Goal: Information Seeking & Learning: Learn about a topic

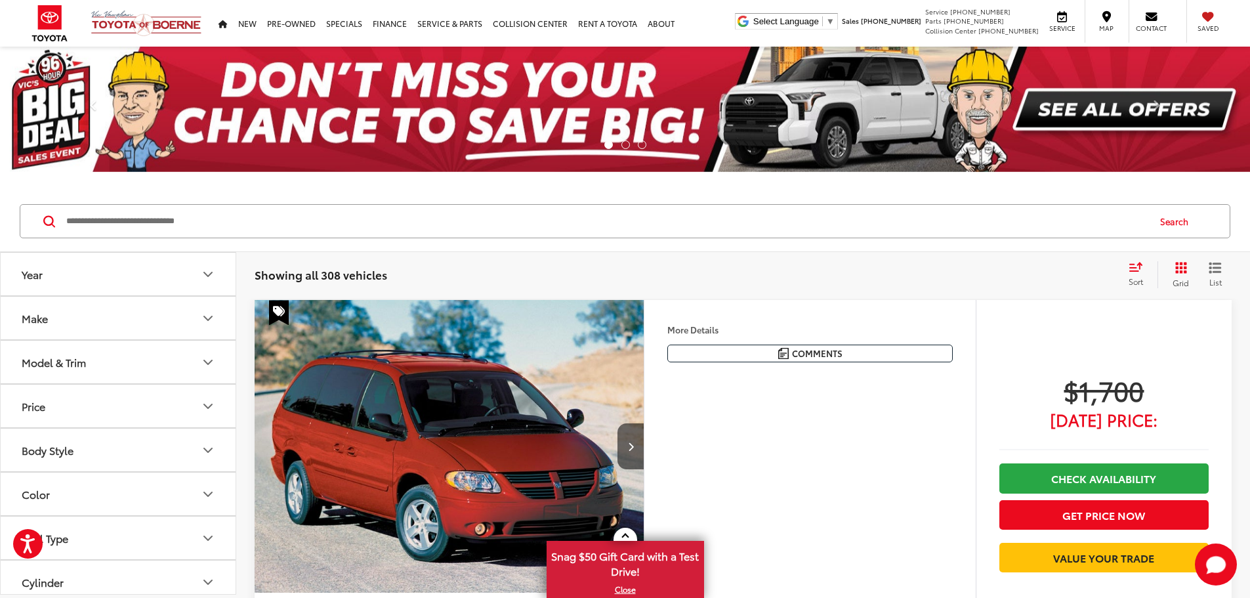
click at [199, 325] on button "Make" at bounding box center [119, 318] width 236 height 43
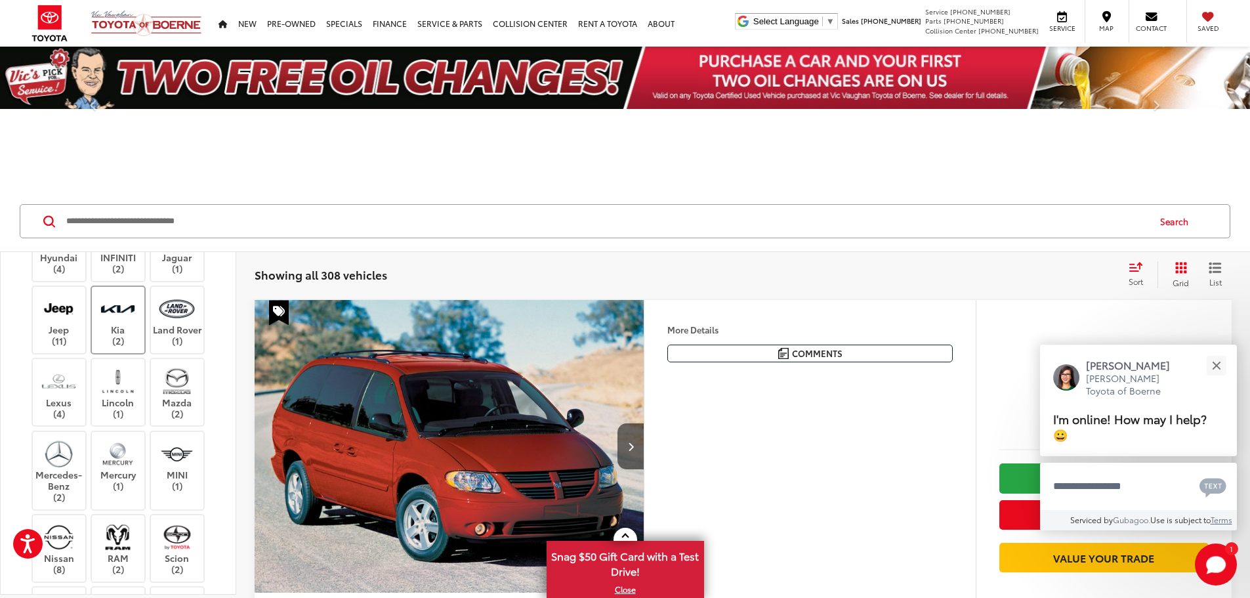
scroll to position [328, 0]
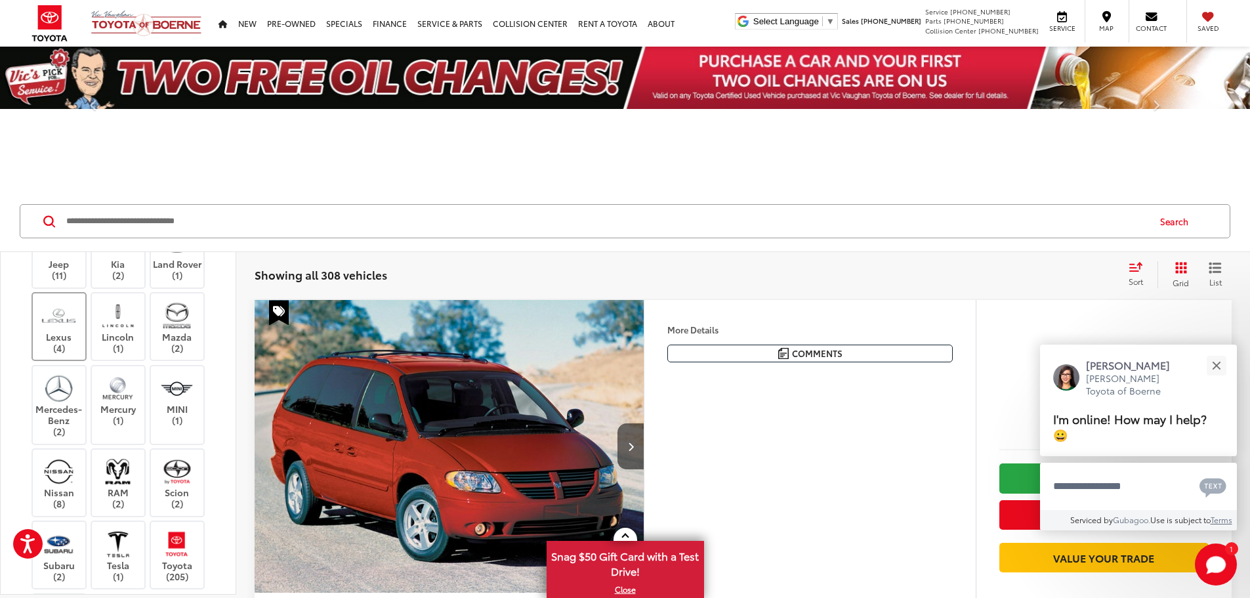
click at [74, 490] on div "Acura (3) Audi (2) BMW (1) Buick (2) Cadillac (2) Chevrolet (14) Dodge (2) FIAT…" at bounding box center [117, 337] width 203 height 652
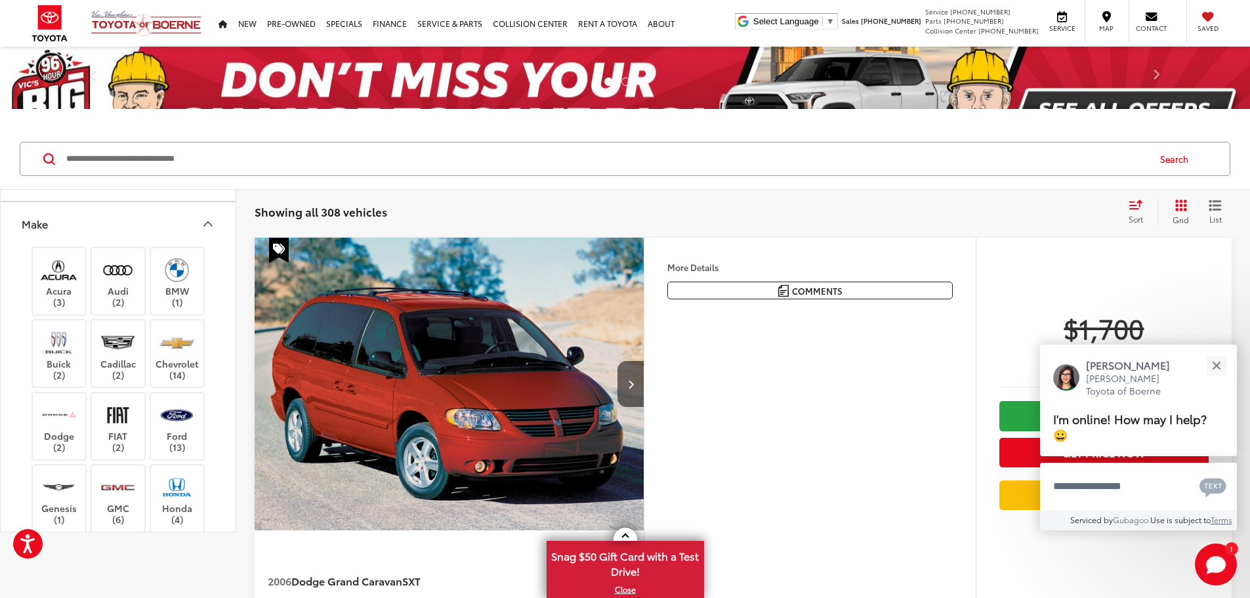
scroll to position [0, 0]
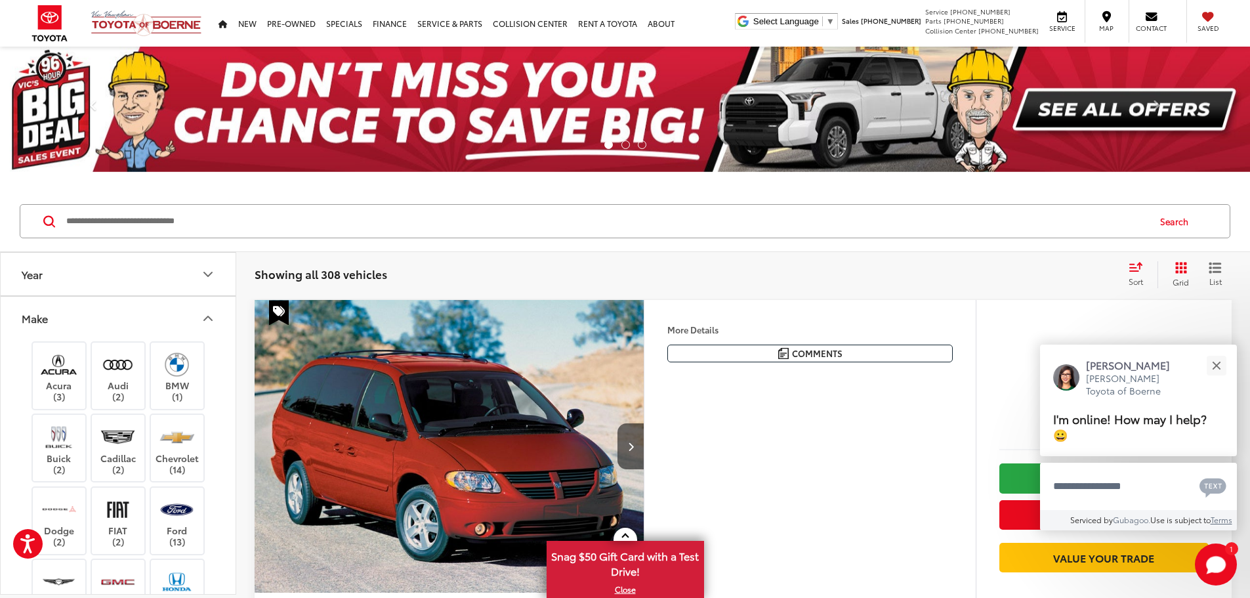
click at [207, 315] on icon "Make" at bounding box center [208, 318] width 16 height 16
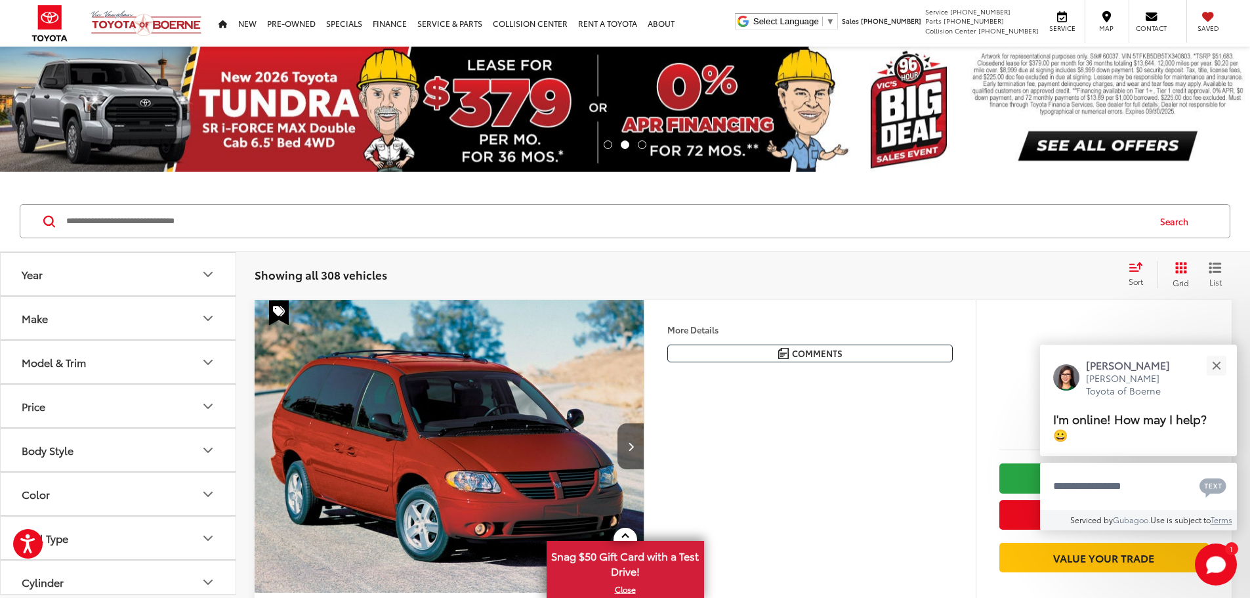
click at [206, 365] on icon "Model & Trim" at bounding box center [208, 362] width 16 height 16
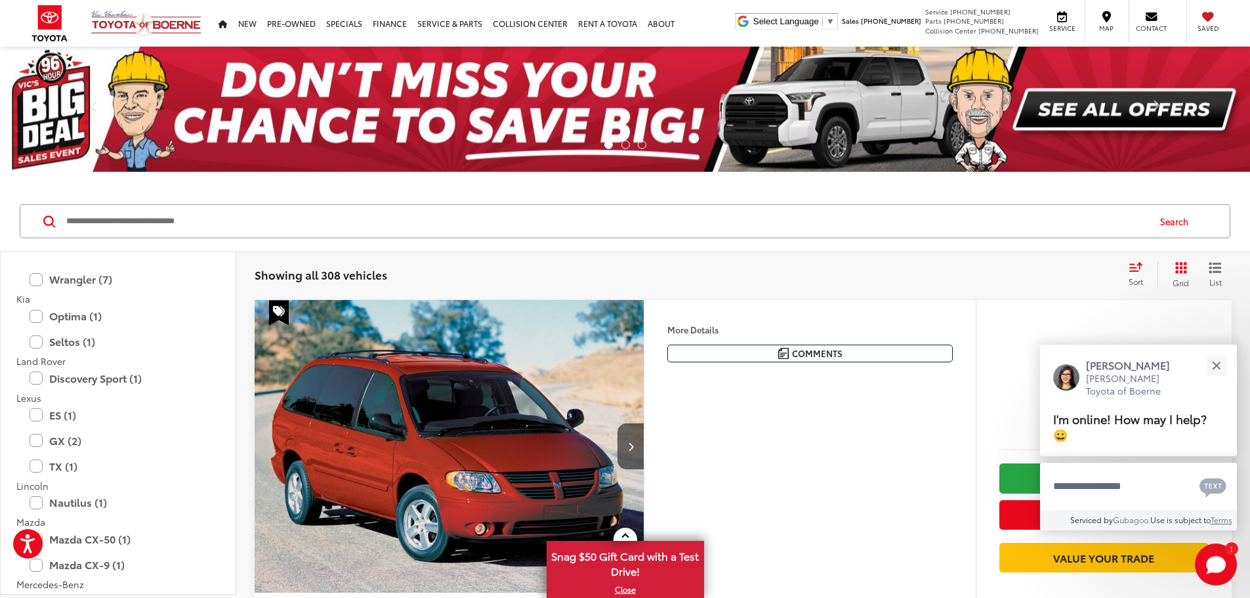
scroll to position [1509, 0]
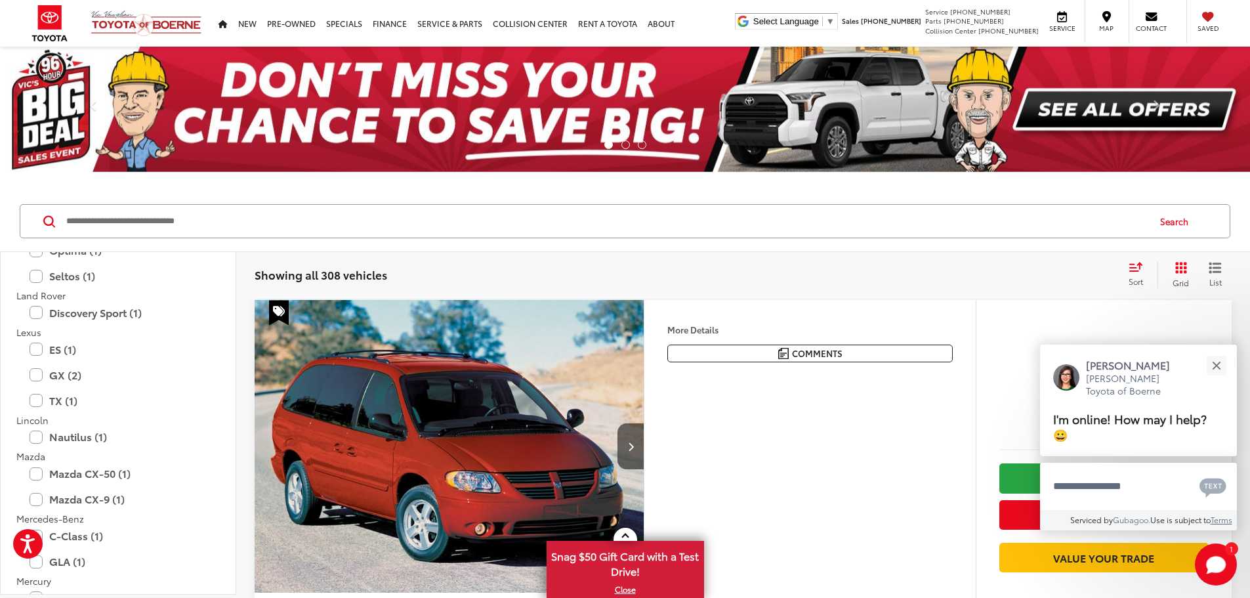
click at [29, 397] on div "TX (1) All Trims Or select individual trims 500h F SPORT Premium (1)" at bounding box center [117, 400] width 203 height 23
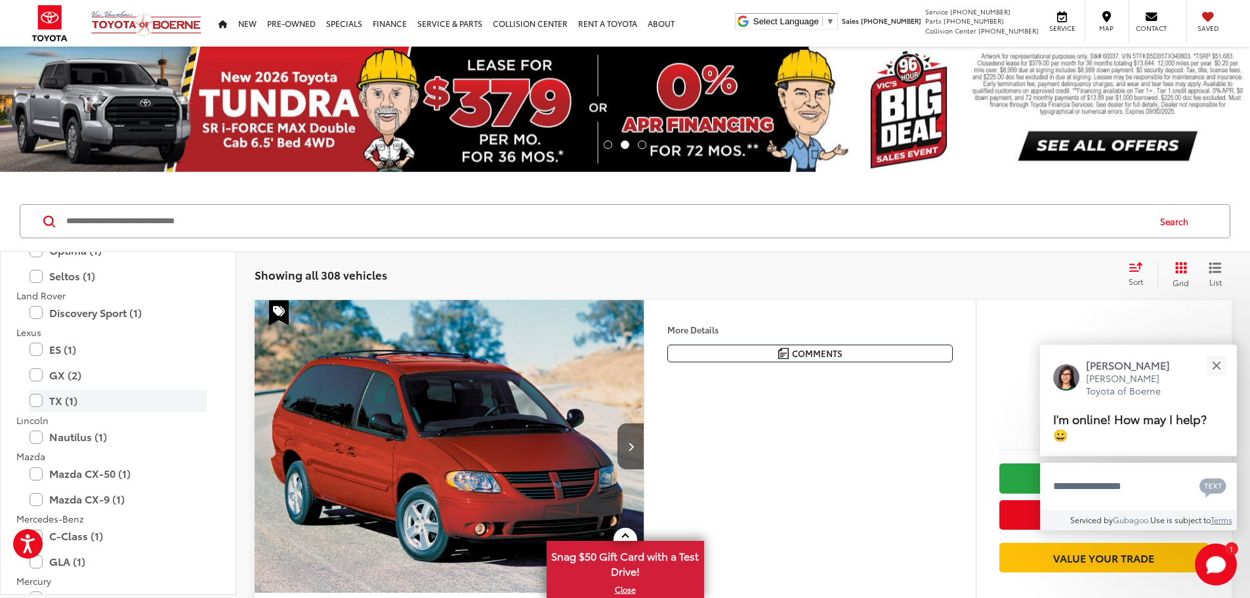
click at [35, 404] on label "TX (1)" at bounding box center [118, 400] width 177 height 23
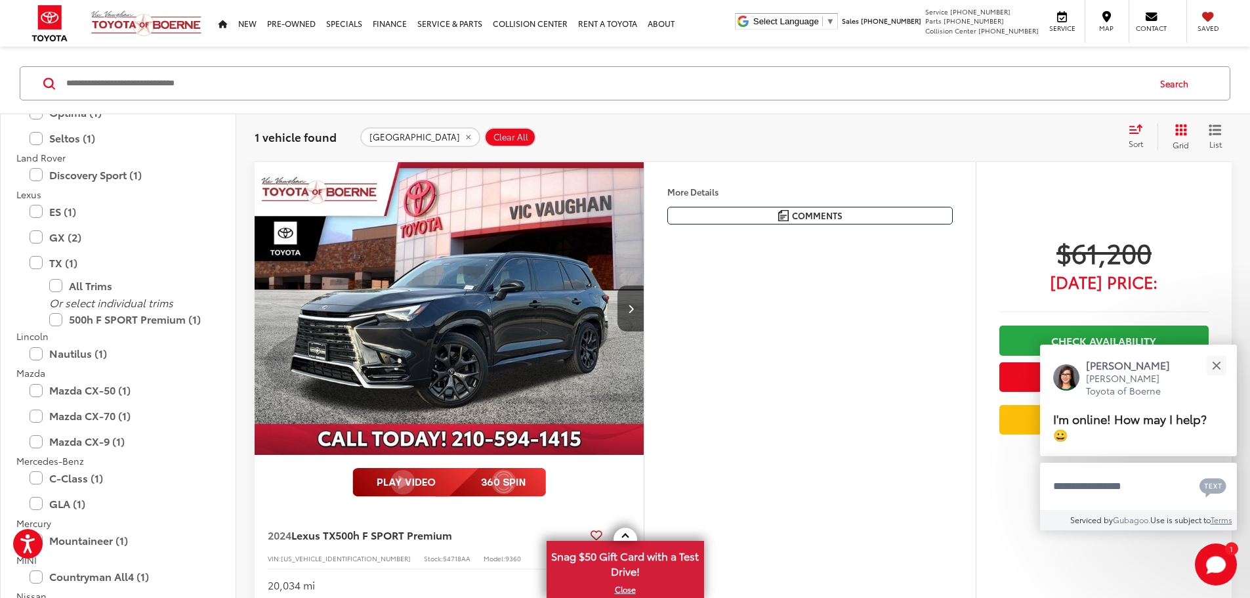
scroll to position [328, 0]
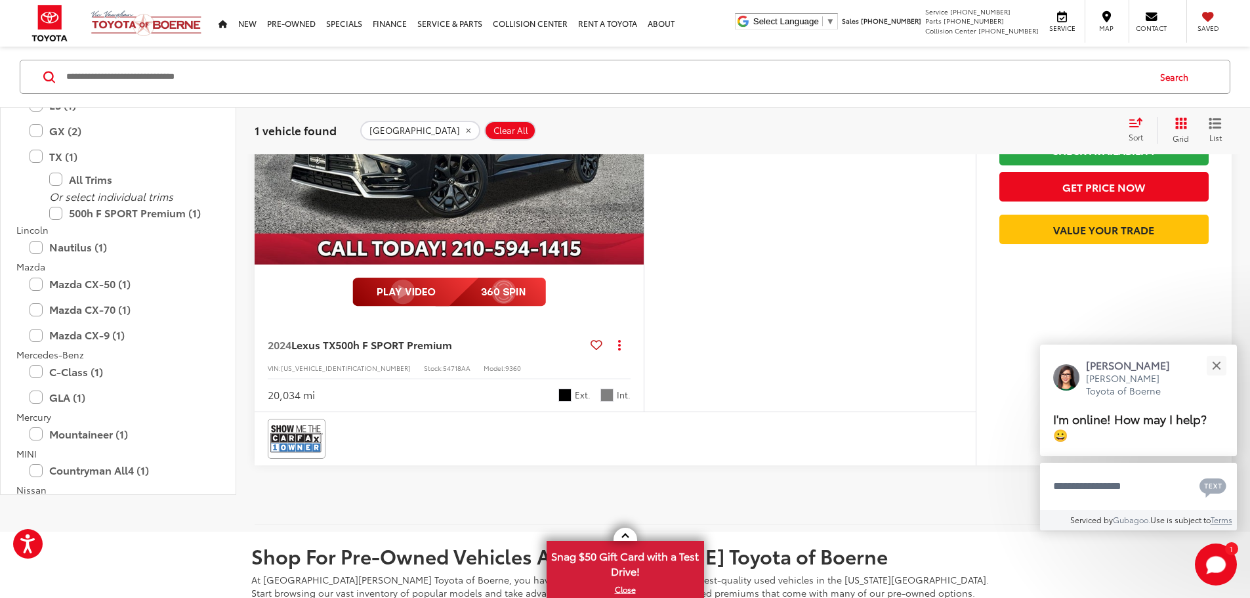
click at [542, 265] on img "2024 Lexus TX 500h F SPORT Premium 0" at bounding box center [449, 118] width 391 height 293
